Goal: Book appointment/travel/reservation

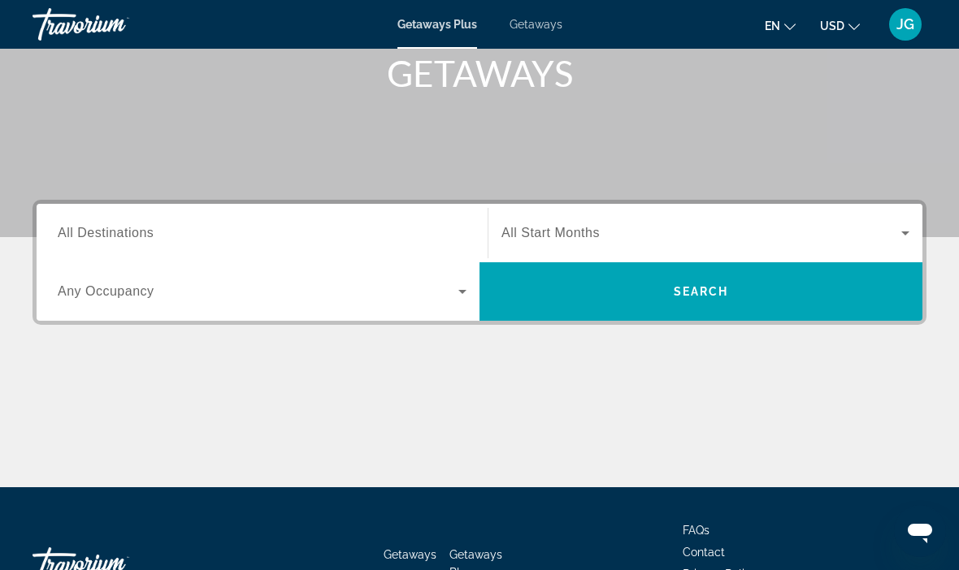
scroll to position [274, 0]
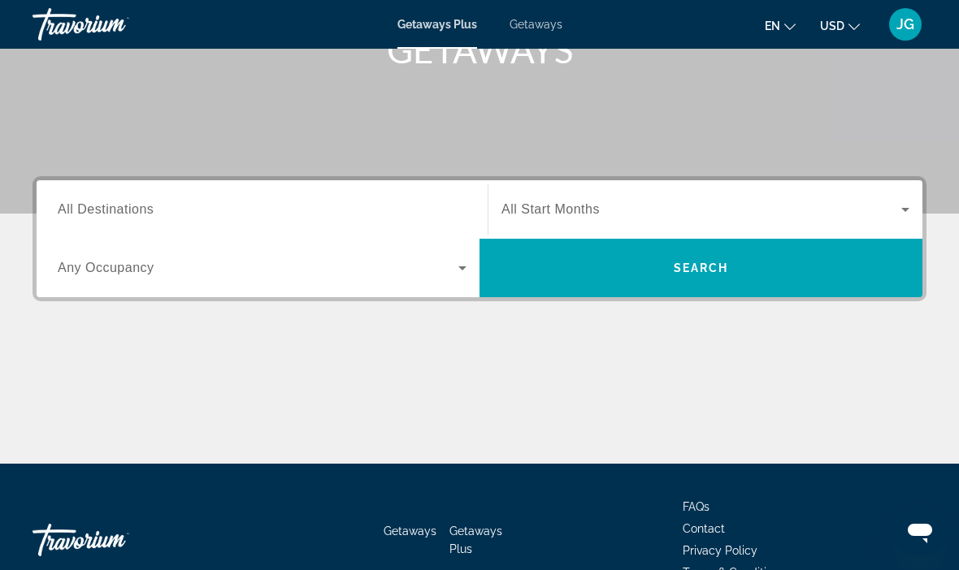
click at [652, 288] on span "Search widget" at bounding box center [700, 268] width 443 height 58
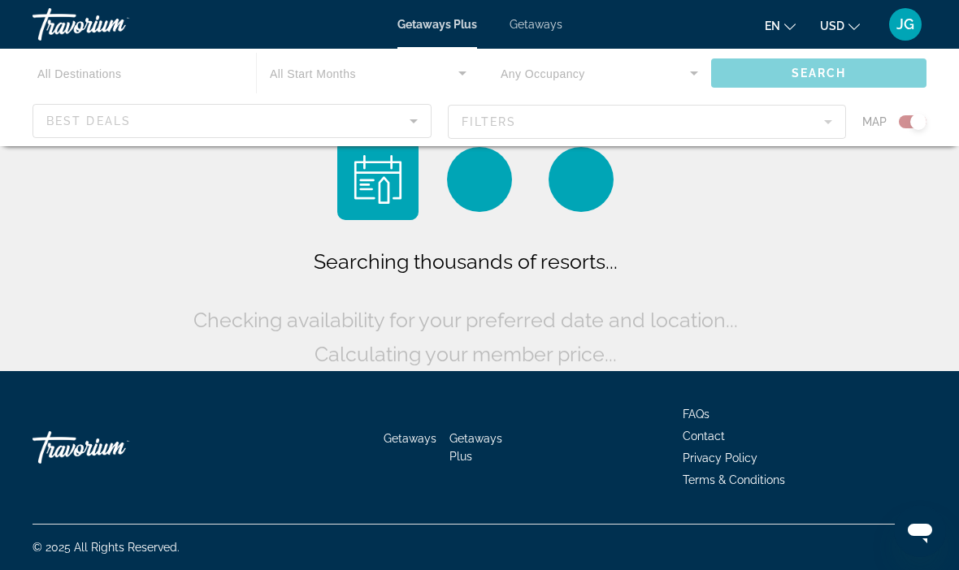
click at [145, 75] on div "Main content" at bounding box center [479, 97] width 959 height 97
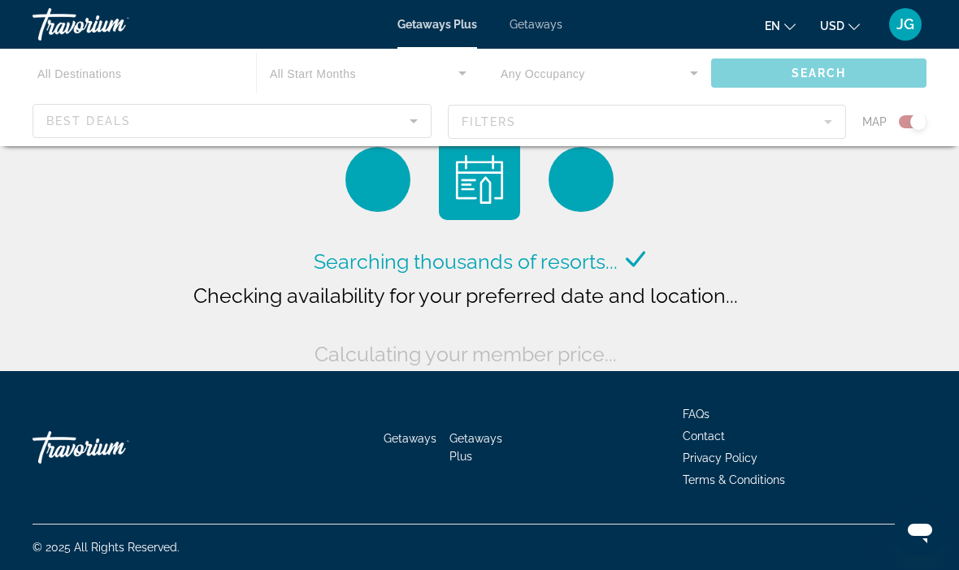
click at [93, 67] on div "Main content" at bounding box center [479, 97] width 959 height 97
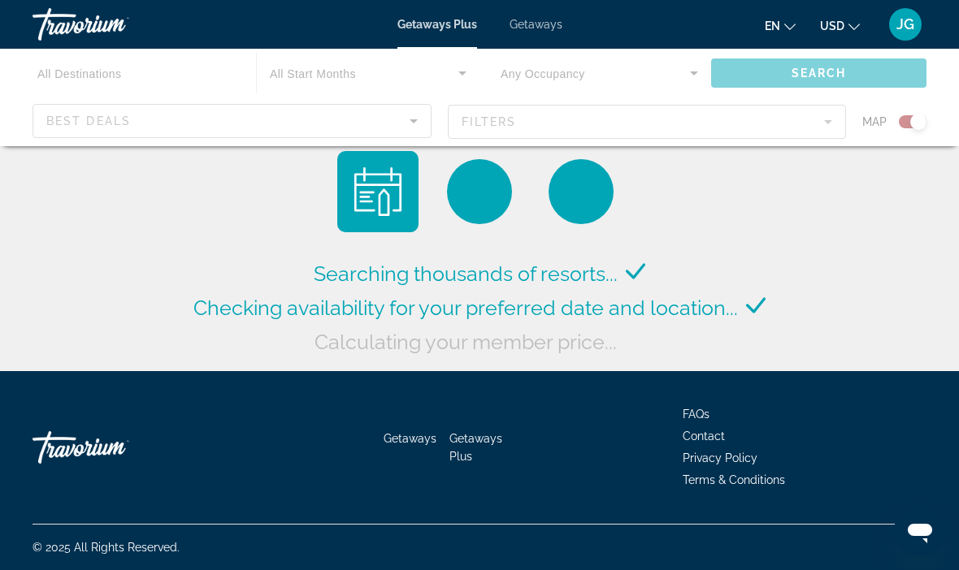
click at [100, 45] on div "Travorium" at bounding box center [113, 24] width 162 height 42
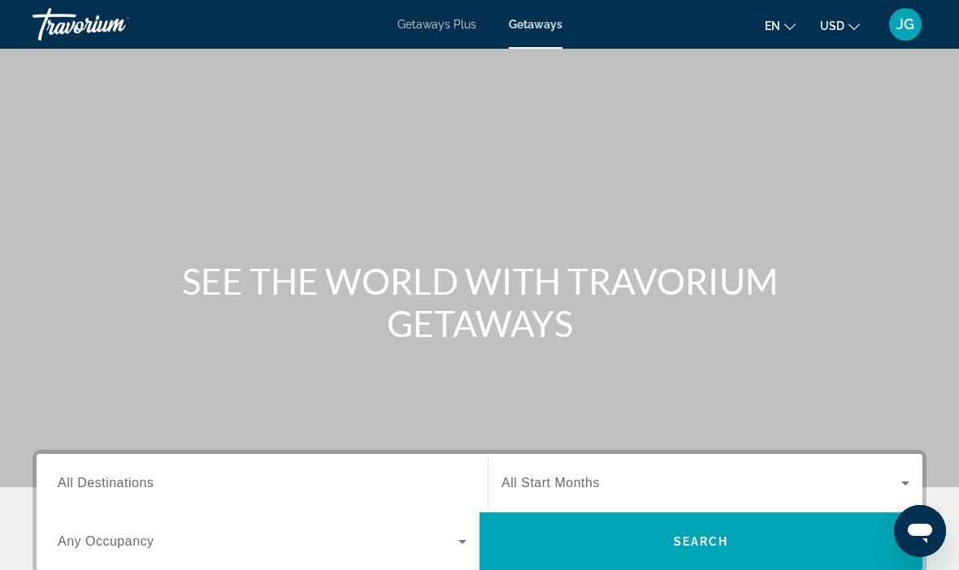
click at [159, 468] on div "Search widget" at bounding box center [262, 484] width 409 height 46
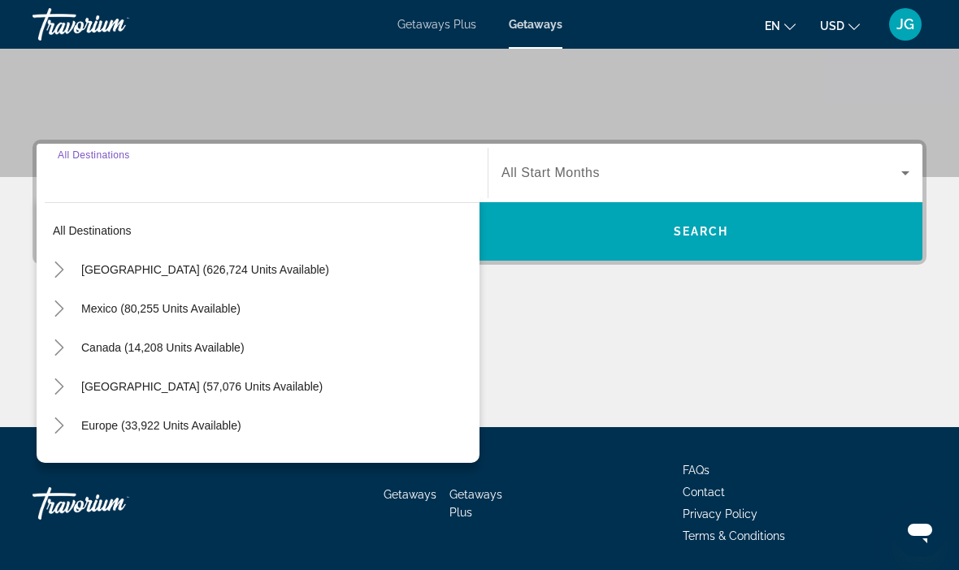
click at [208, 273] on span "[GEOGRAPHIC_DATA] (626,724 units available)" at bounding box center [205, 269] width 248 height 13
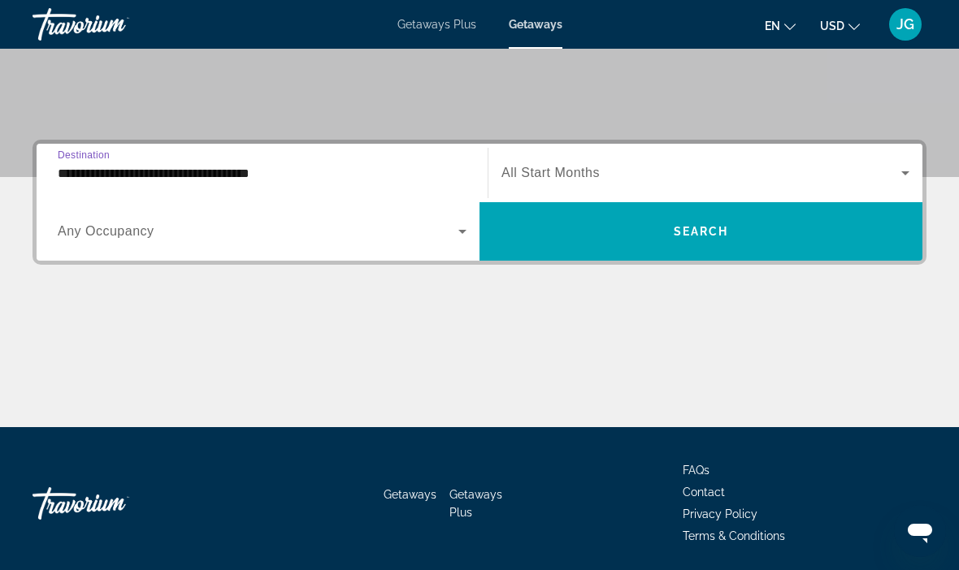
click at [267, 181] on input "**********" at bounding box center [262, 173] width 409 height 19
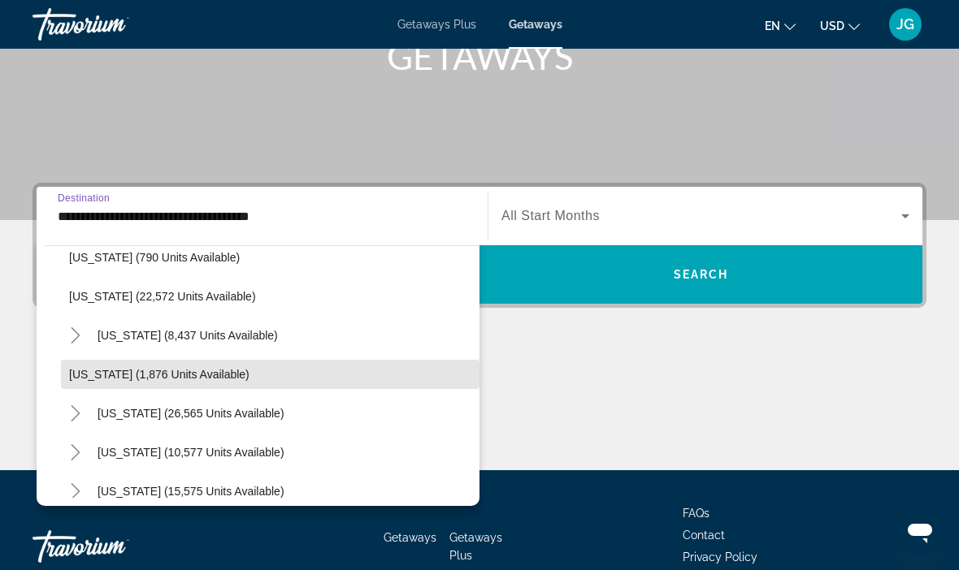
scroll to position [1261, 0]
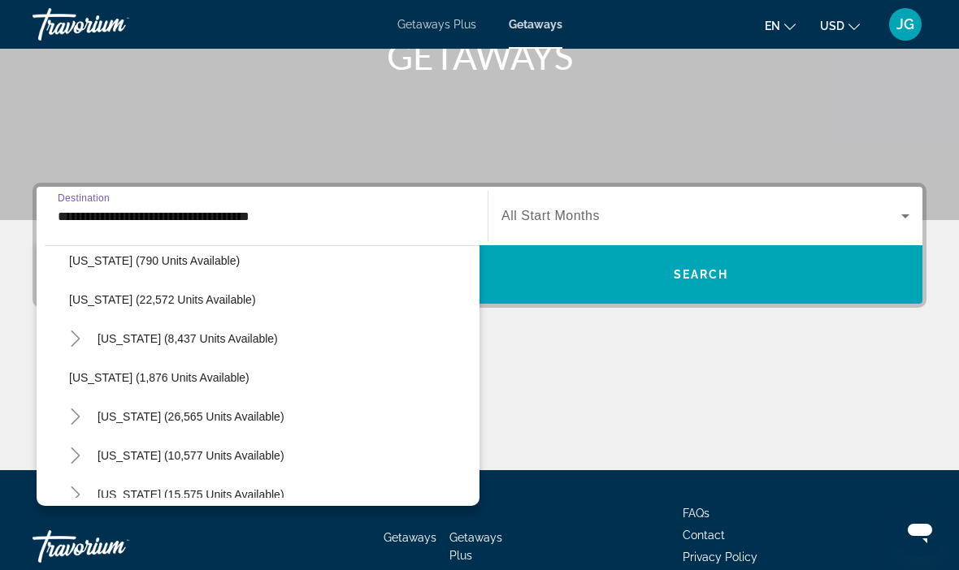
click at [249, 336] on span "[US_STATE] (8,437 units available)" at bounding box center [187, 338] width 180 height 13
type input "**********"
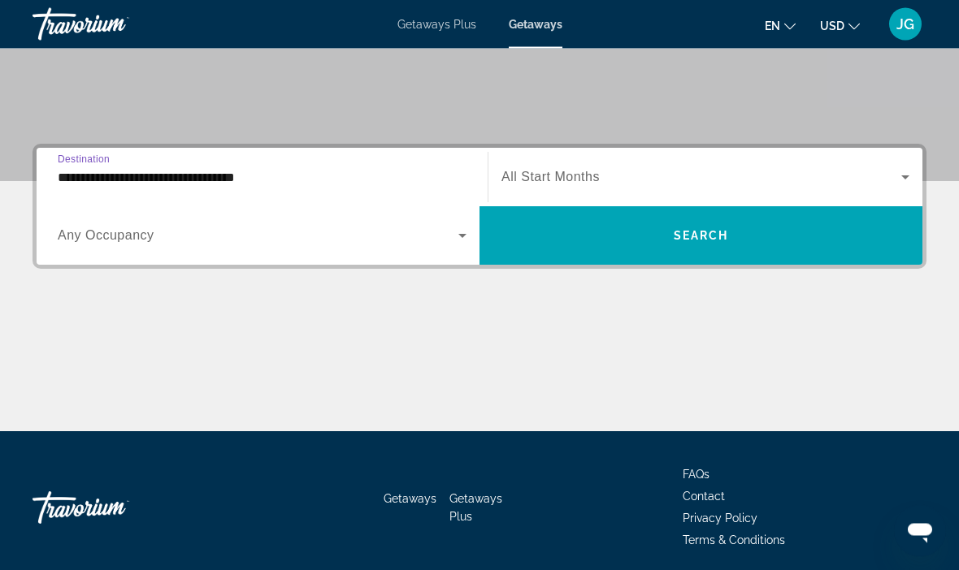
scroll to position [310, 0]
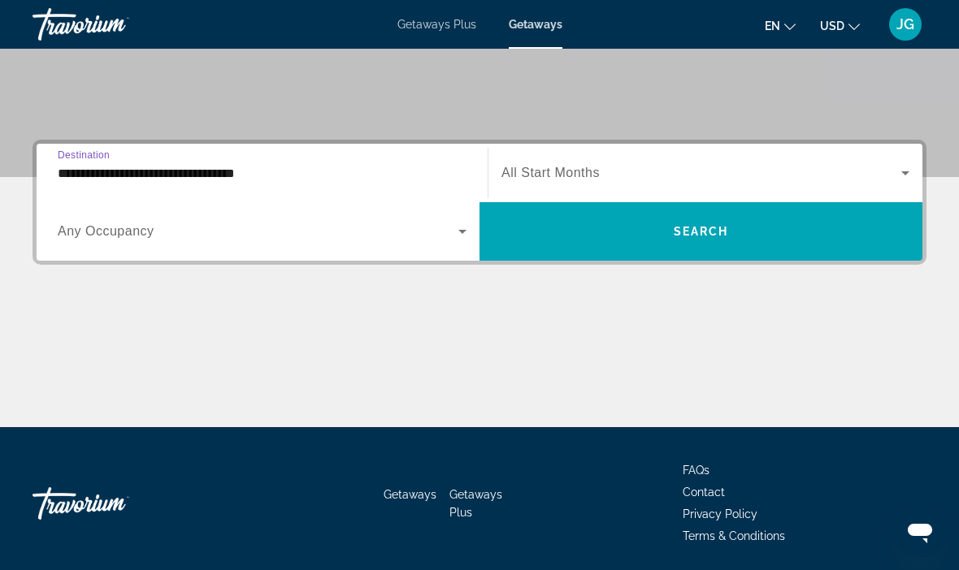
click at [637, 236] on span "Search widget" at bounding box center [700, 231] width 443 height 39
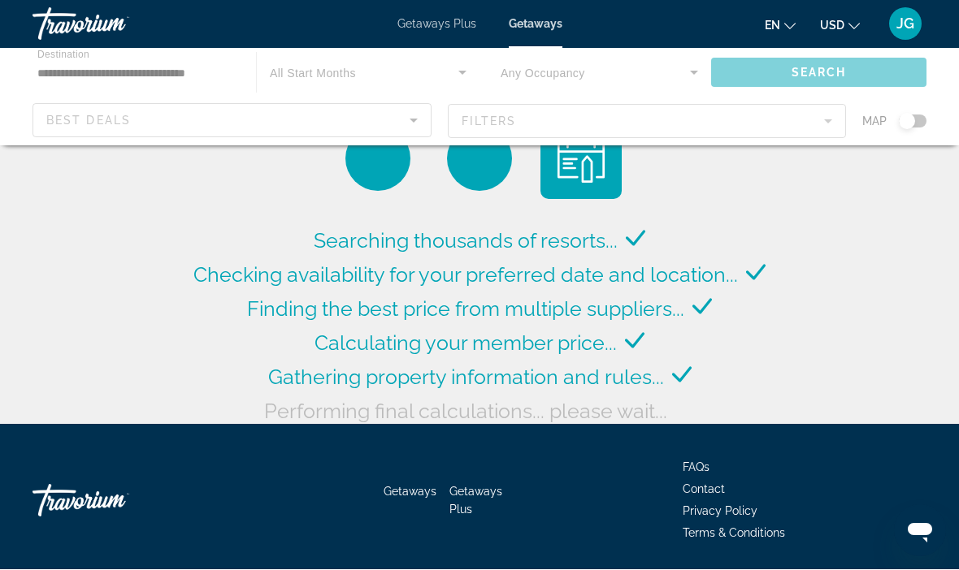
scroll to position [13, 0]
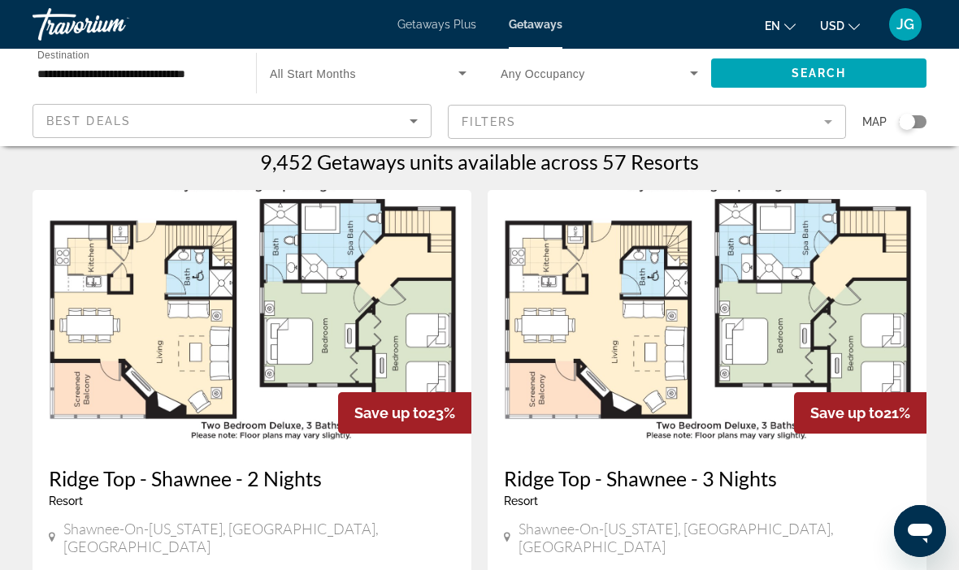
click at [912, 125] on div "Search widget" at bounding box center [906, 122] width 16 height 16
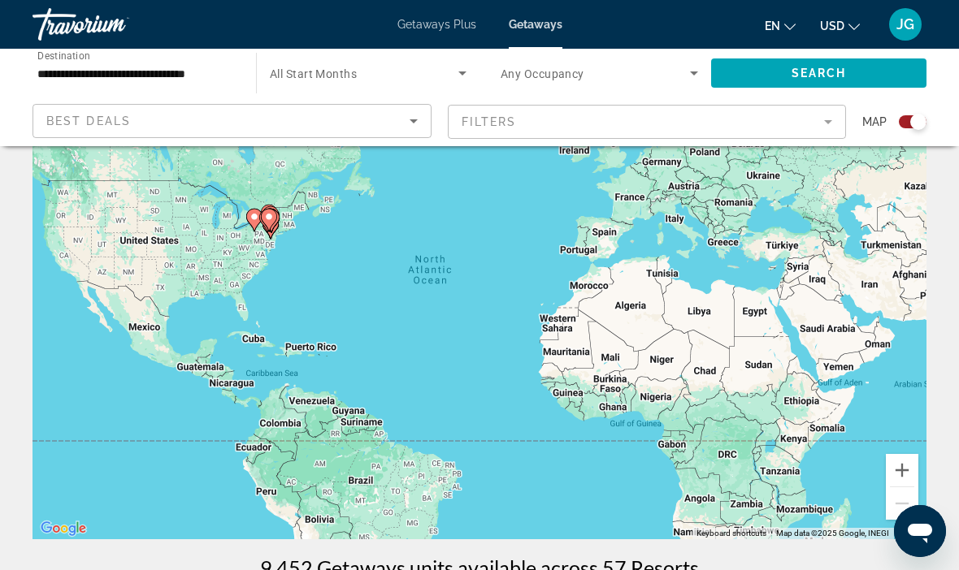
scroll to position [111, 0]
click at [925, 119] on div "Search widget" at bounding box center [918, 122] width 16 height 16
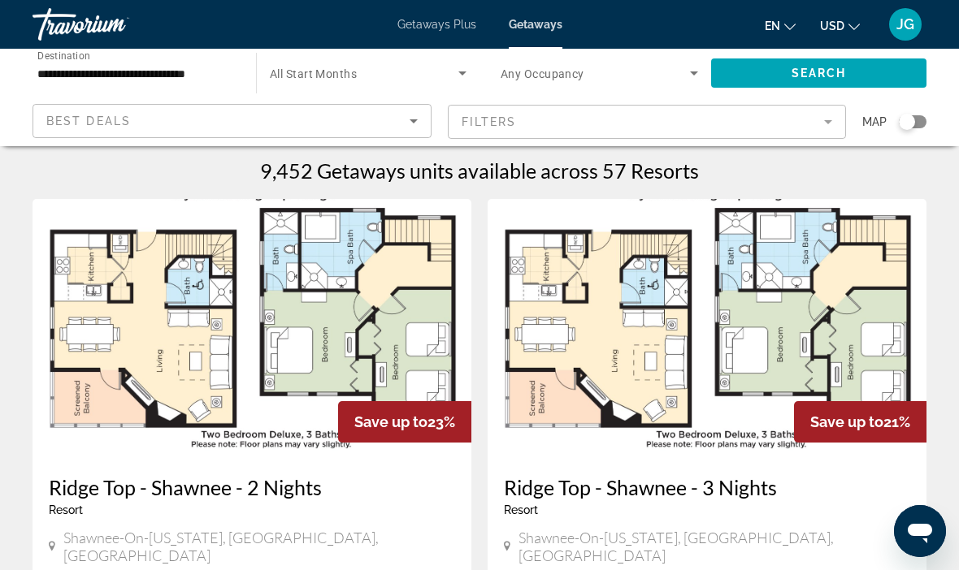
scroll to position [26, 0]
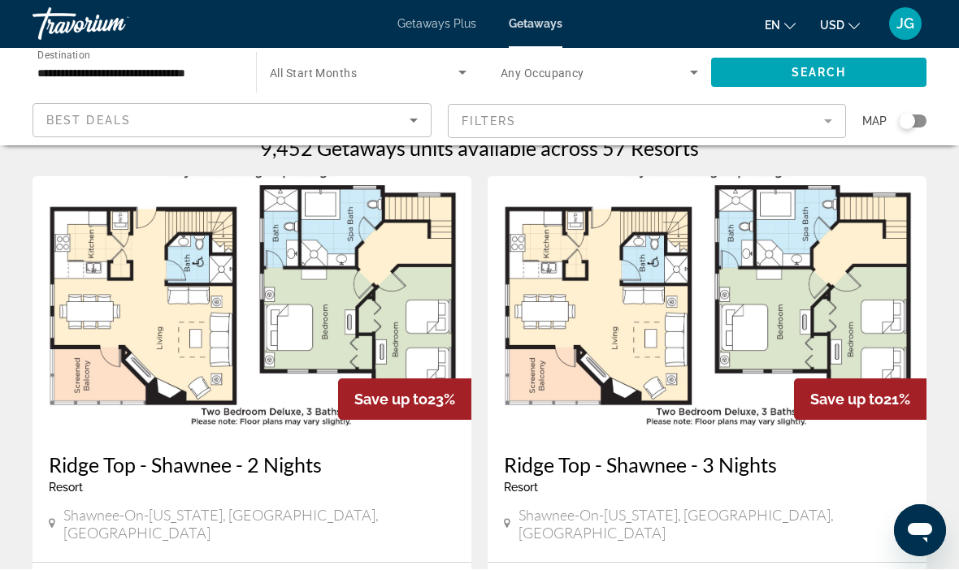
click at [411, 288] on img "Main content" at bounding box center [251, 307] width 439 height 260
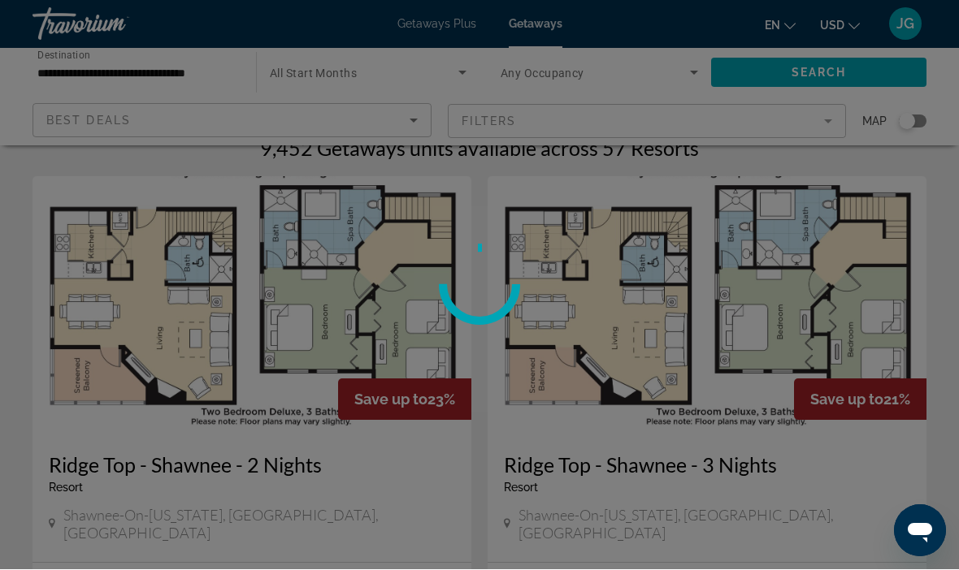
scroll to position [27, 0]
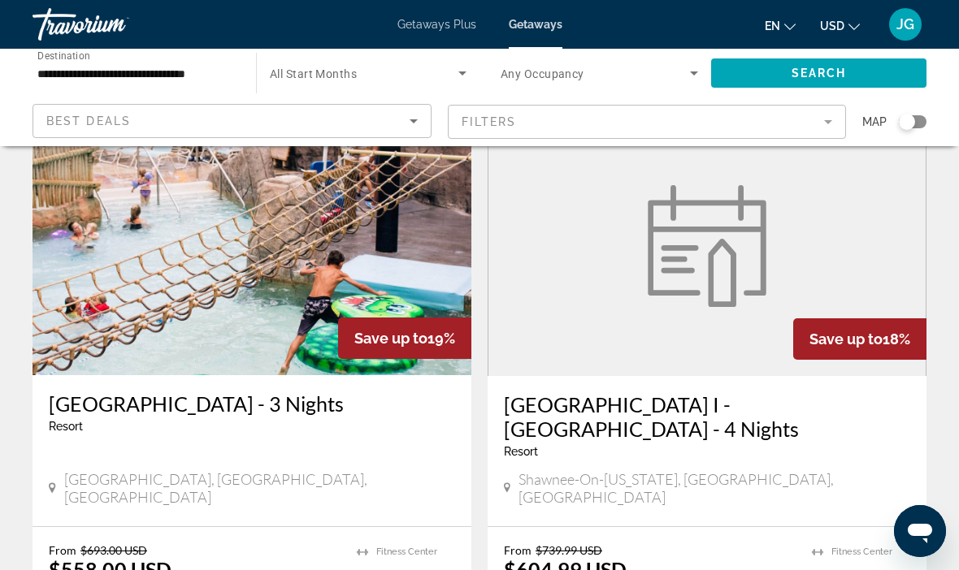
scroll to position [1252, 0]
click at [798, 249] on figure "Main content" at bounding box center [706, 247] width 437 height 260
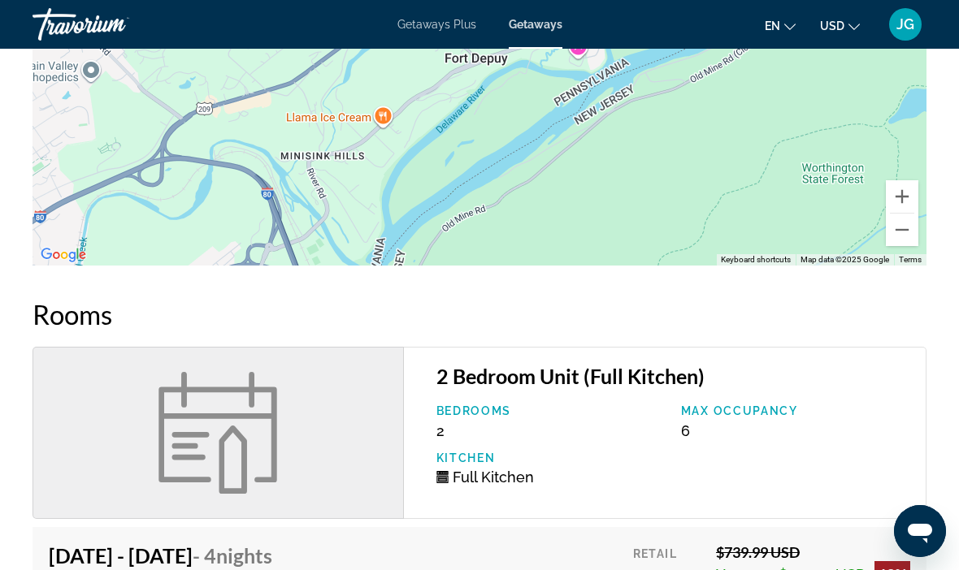
scroll to position [2041, 0]
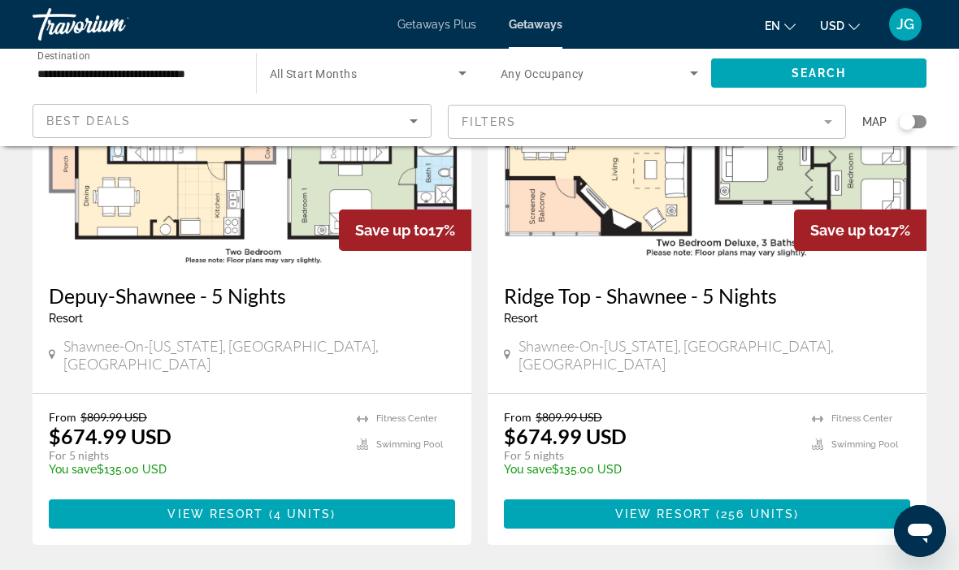
scroll to position [3124, 0]
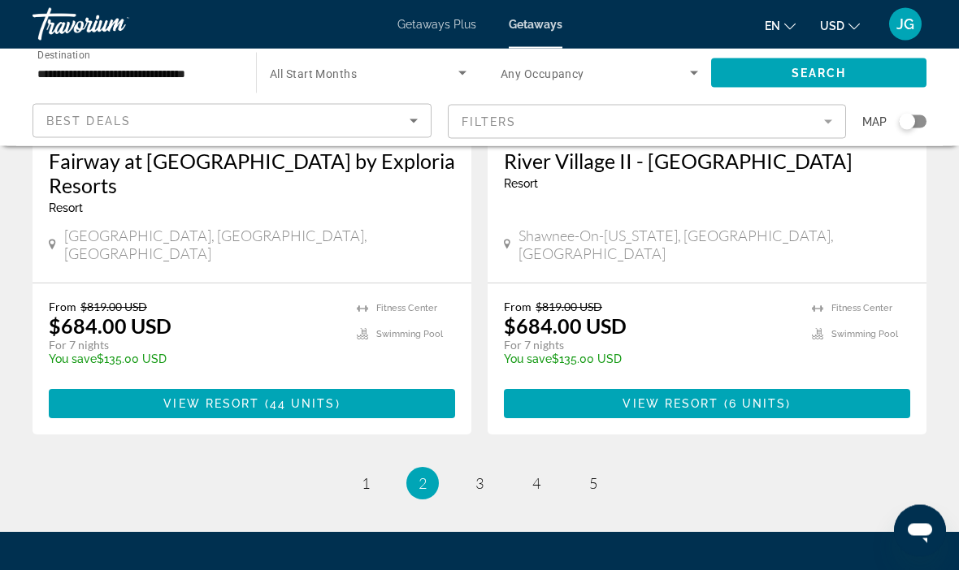
scroll to position [3229, 0]
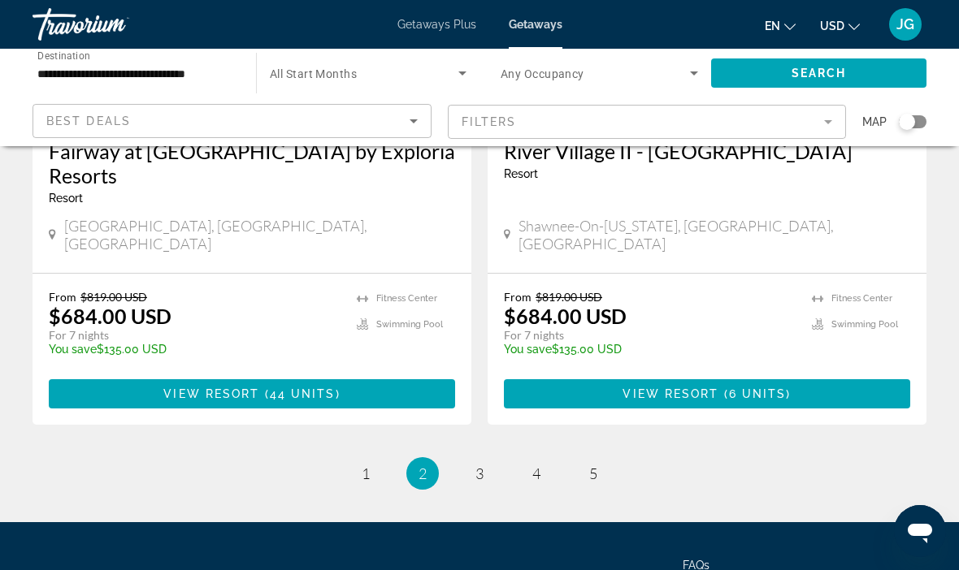
click at [559, 125] on mat-form-field "Filters" at bounding box center [647, 122] width 399 height 34
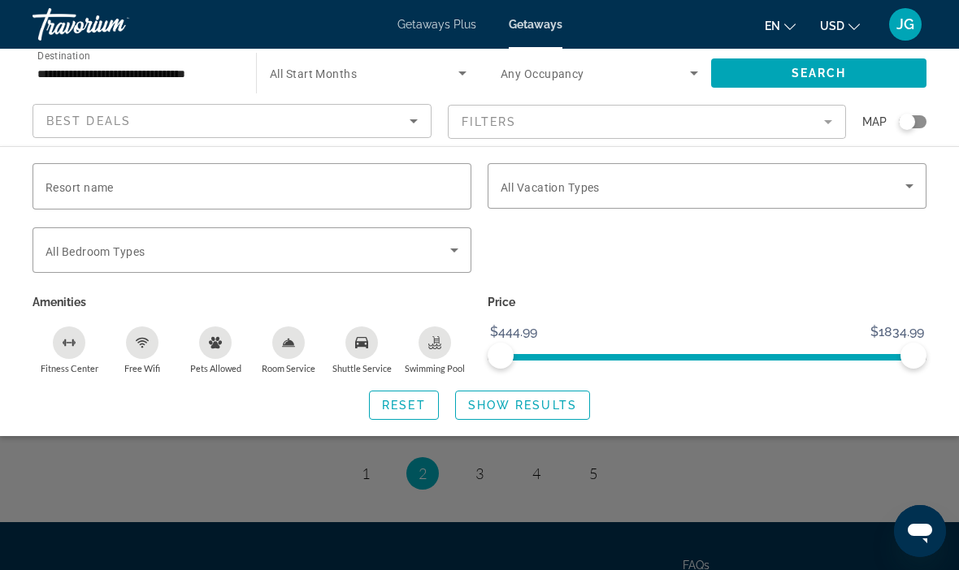
click at [199, 194] on input "Resort name" at bounding box center [251, 186] width 413 height 19
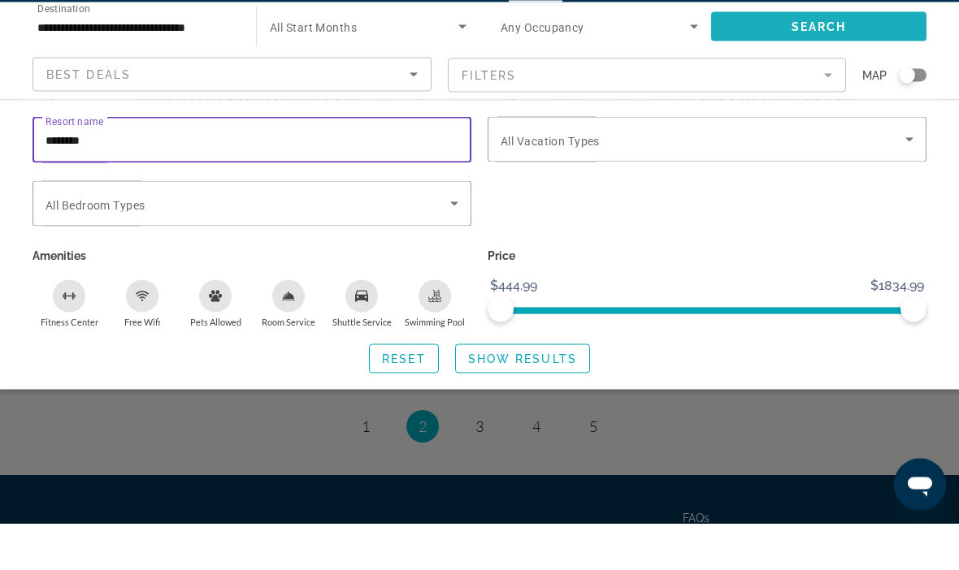
type input "*******"
click at [778, 54] on span "Search widget" at bounding box center [818, 73] width 215 height 39
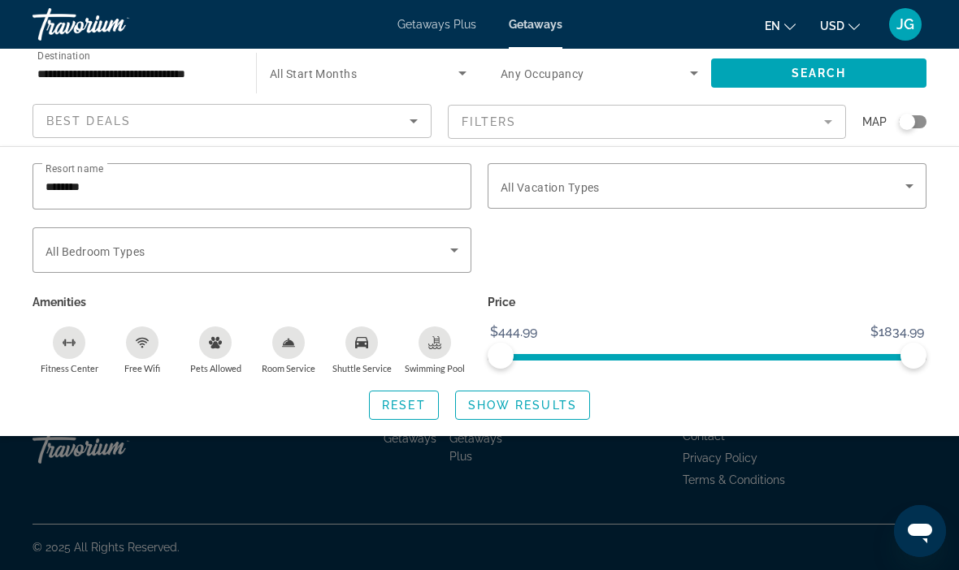
click at [527, 404] on span "Show Results" at bounding box center [522, 405] width 109 height 13
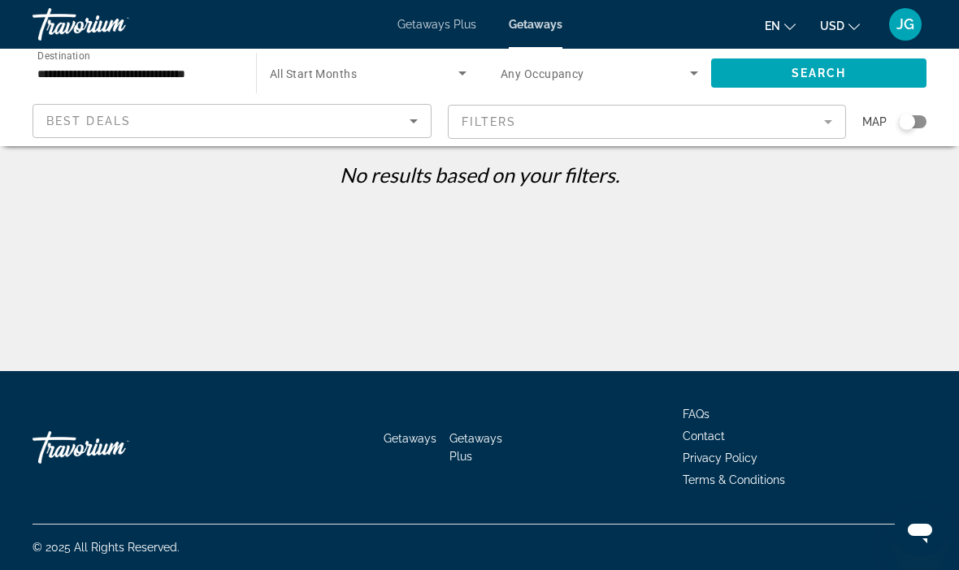
click at [316, 94] on div "Search widget" at bounding box center [368, 72] width 197 height 45
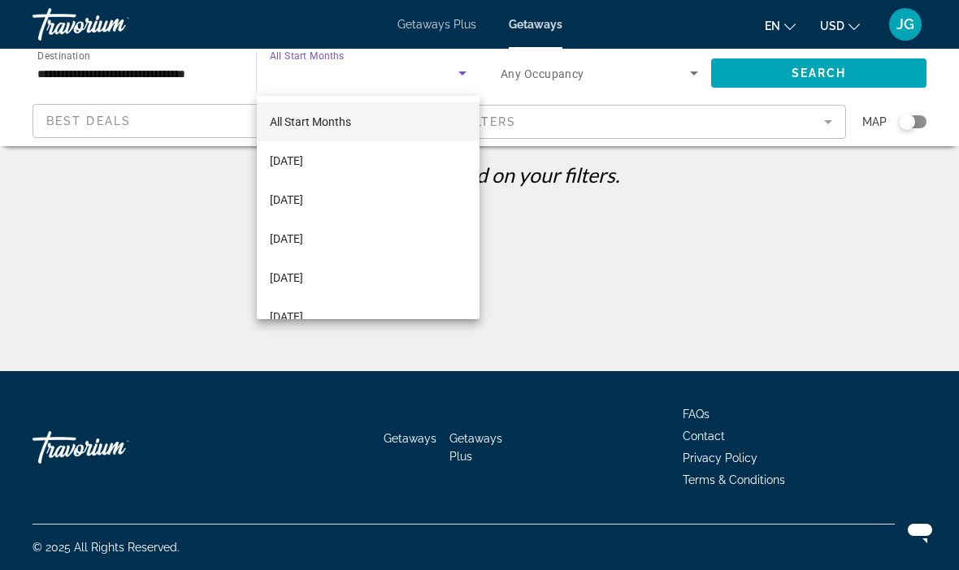
click at [171, 132] on div at bounding box center [479, 285] width 959 height 570
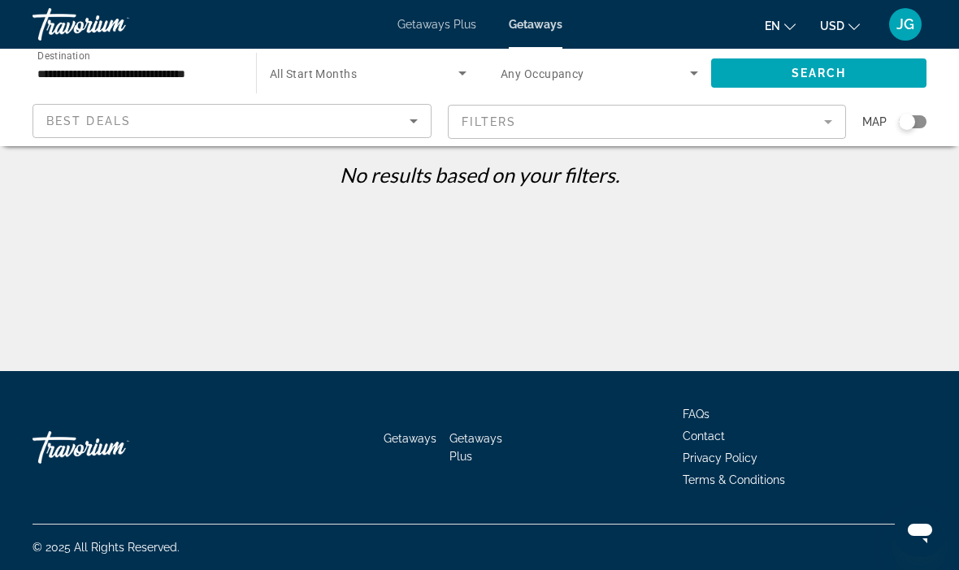
click at [618, 128] on mat-form-field "Filters" at bounding box center [647, 122] width 399 height 34
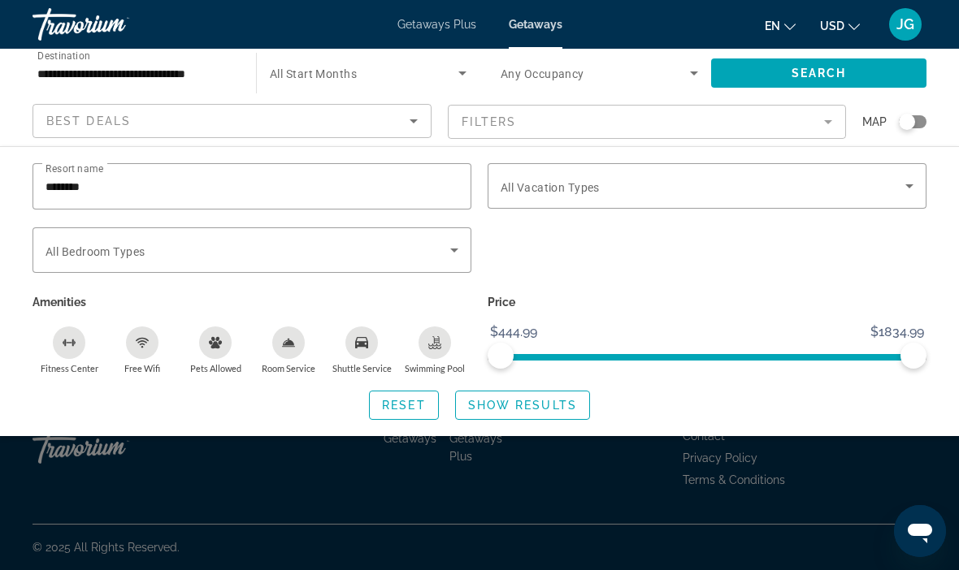
click at [241, 193] on input "*******" at bounding box center [251, 186] width 413 height 19
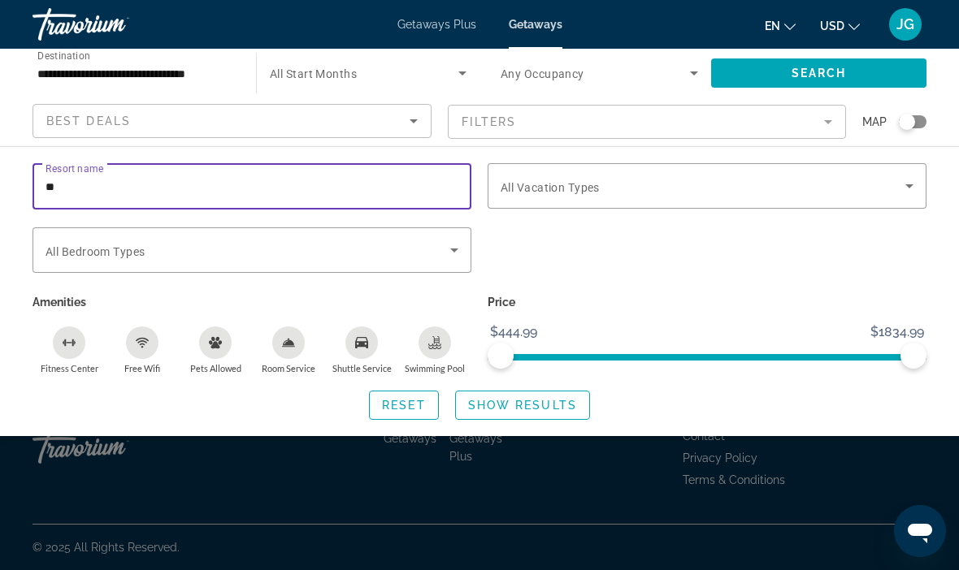
type input "*"
type input "**********"
click at [839, 79] on span "Search" at bounding box center [818, 73] width 55 height 13
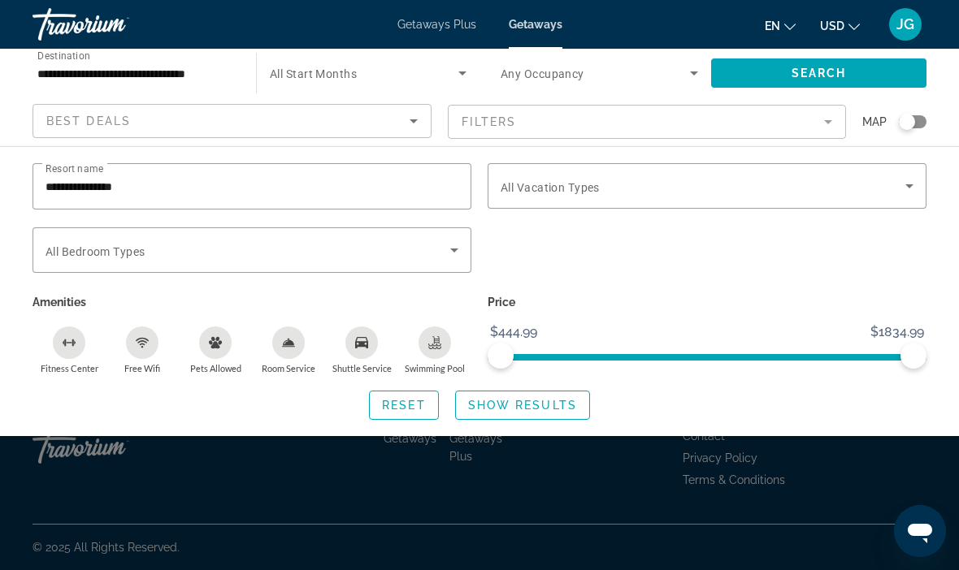
click at [561, 425] on span "Search widget" at bounding box center [522, 405] width 133 height 39
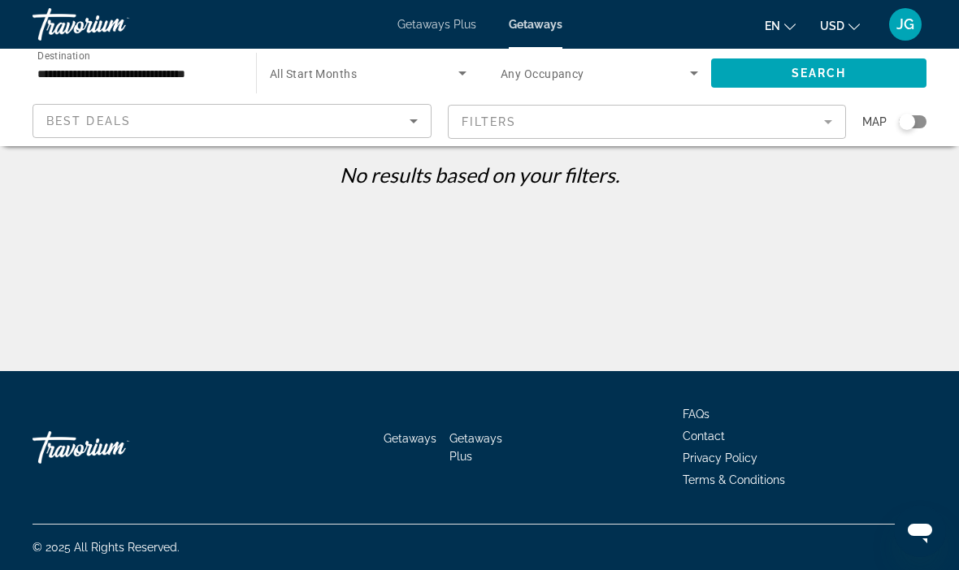
click at [304, 146] on div "**********" at bounding box center [479, 185] width 959 height 371
